Goal: Information Seeking & Learning: Check status

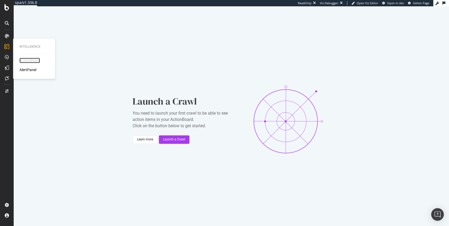
click at [31, 61] on div "ActionBoard" at bounding box center [29, 60] width 21 height 5
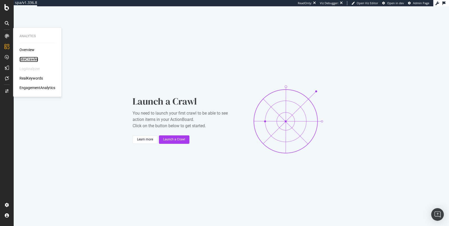
click at [29, 58] on div "SiteCrawler" at bounding box center [28, 59] width 19 height 5
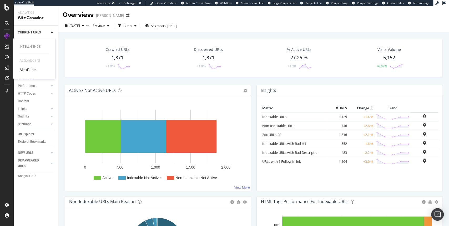
click at [31, 62] on div "ActionBoard" at bounding box center [29, 60] width 21 height 5
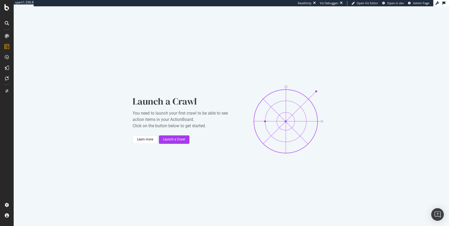
click at [8, 47] on icon at bounding box center [6, 46] width 5 height 5
click at [7, 10] on icon at bounding box center [6, 7] width 5 height 6
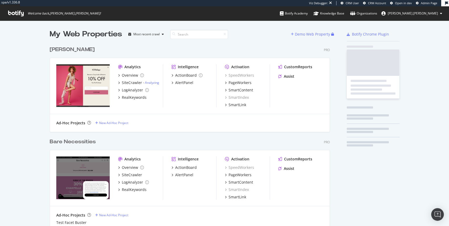
scroll to position [196, 282]
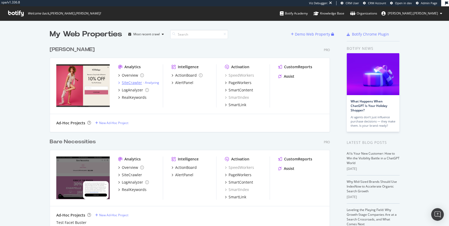
click at [129, 83] on div "SiteCrawler" at bounding box center [132, 82] width 20 height 5
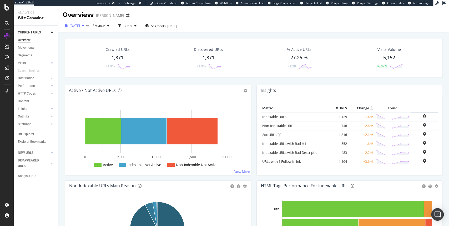
click at [80, 27] on span "[DATE]" at bounding box center [75, 25] width 10 height 4
